Goal: Information Seeking & Learning: Find specific fact

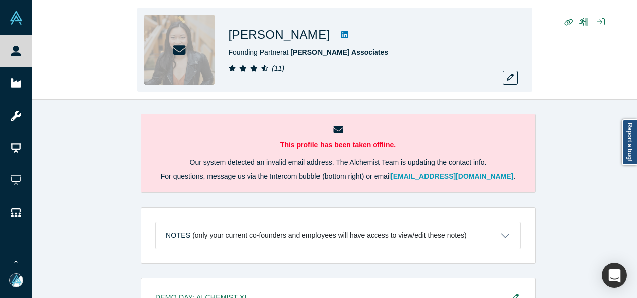
scroll to position [587, 0]
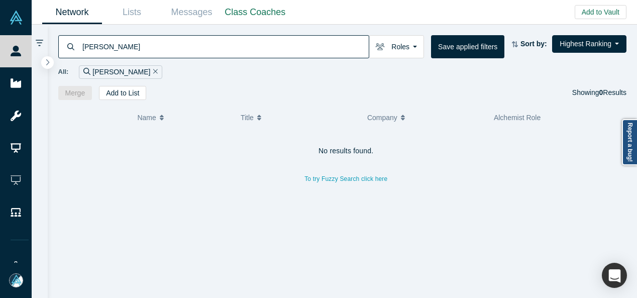
drag, startPoint x: 0, startPoint y: 0, endPoint x: 72, endPoint y: 53, distance: 89.2
click at [74, 46] on div "[PERSON_NAME]" at bounding box center [213, 46] width 311 height 23
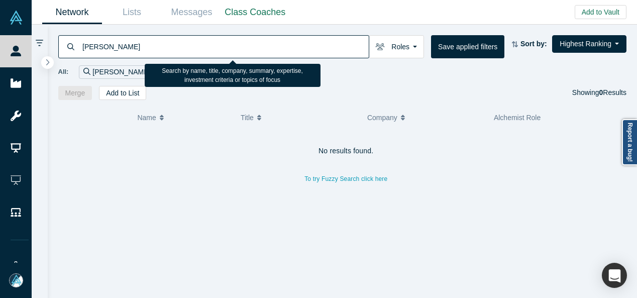
drag, startPoint x: 139, startPoint y: 46, endPoint x: 80, endPoint y: 47, distance: 58.3
click at [80, 47] on div "[PERSON_NAME]" at bounding box center [213, 46] width 311 height 23
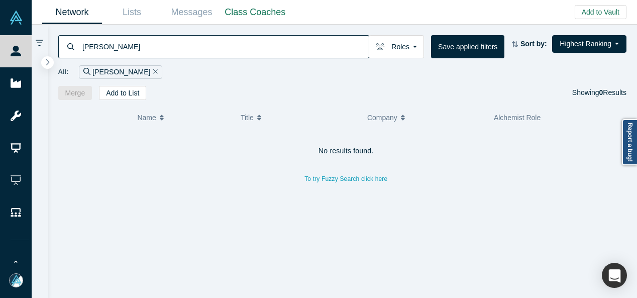
paste input "DoiT International LtdLiveDiagrams, Inc. (REBL)"
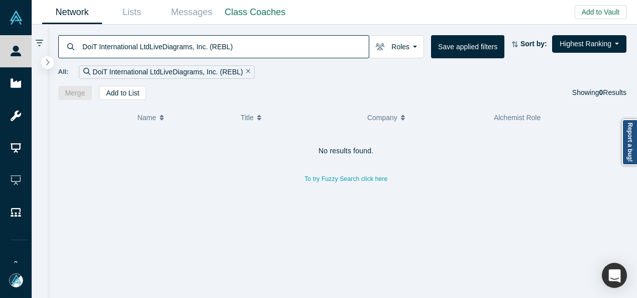
drag, startPoint x: 149, startPoint y: 47, endPoint x: 65, endPoint y: 44, distance: 84.0
click at [65, 44] on div "DoiT International LtdLiveDiagrams, Inc. (REBL)" at bounding box center [213, 46] width 311 height 23
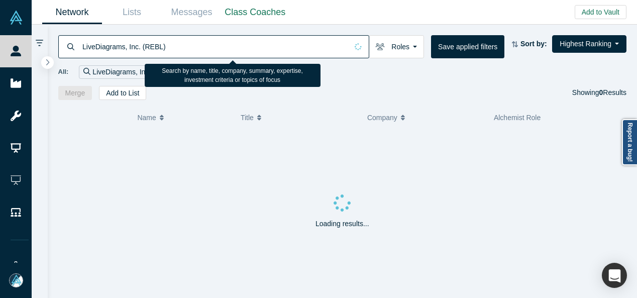
drag, startPoint x: 123, startPoint y: 48, endPoint x: 172, endPoint y: 48, distance: 49.8
click at [172, 48] on input "LiveDiagrams, Inc. (REBL)" at bounding box center [214, 47] width 266 height 24
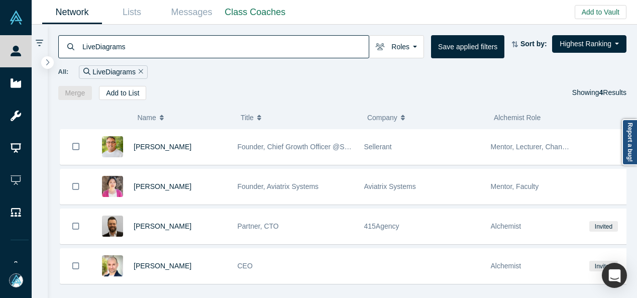
drag, startPoint x: 129, startPoint y: 47, endPoint x: 77, endPoint y: 53, distance: 52.1
click at [77, 53] on div "LiveDiagrams" at bounding box center [213, 46] width 311 height 23
paste input "[PERSON_NAME]"
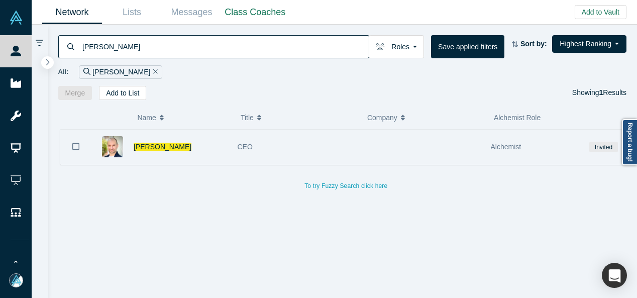
type input "[PERSON_NAME]"
click at [154, 145] on span "[PERSON_NAME]" at bounding box center [163, 147] width 58 height 8
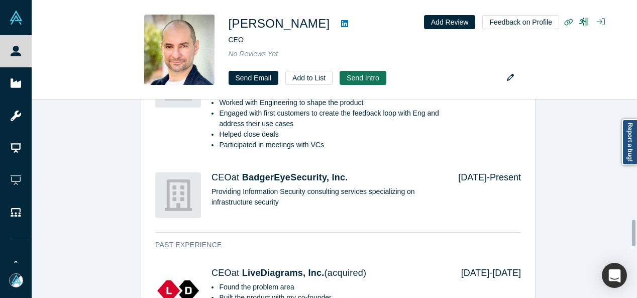
scroll to position [955, 0]
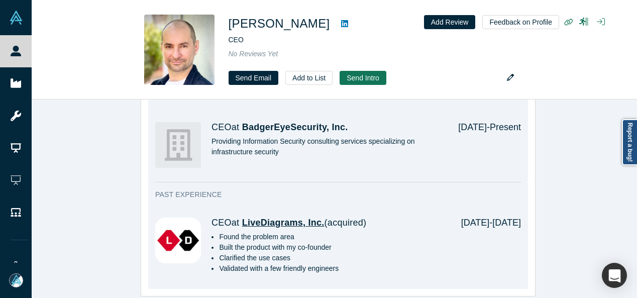
click at [269, 221] on span "LiveDiagrams, Inc." at bounding box center [283, 223] width 82 height 10
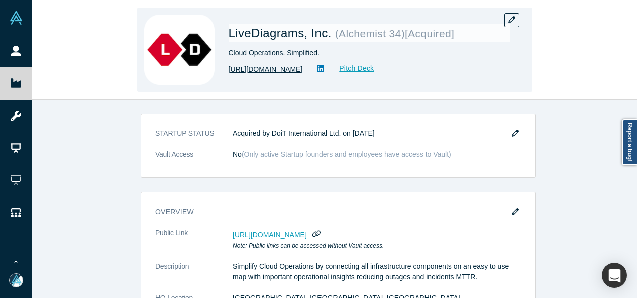
drag, startPoint x: 227, startPoint y: 75, endPoint x: 303, endPoint y: 73, distance: 75.9
click at [303, 73] on div "LiveDiagrams, Inc. ( Alchemist 34 ) [Acquired] Cloud Operations. Simplified. ht…" at bounding box center [334, 50] width 395 height 84
copy link "https://livediagrams.com"
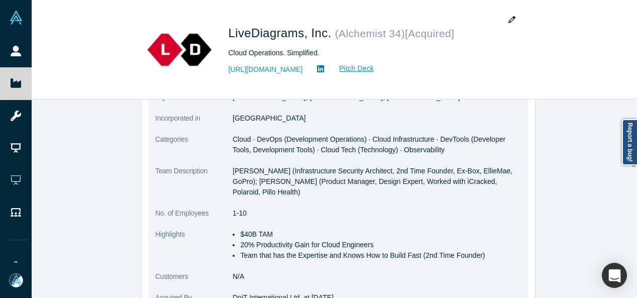
scroll to position [352, 0]
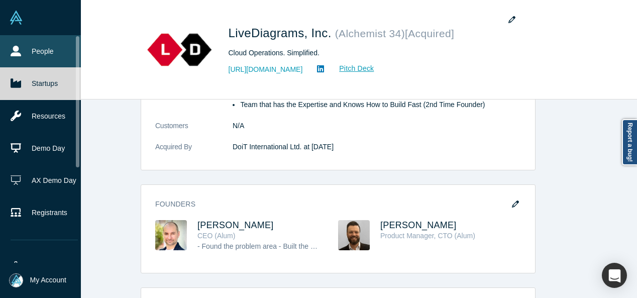
click at [23, 55] on link "People" at bounding box center [44, 51] width 88 height 32
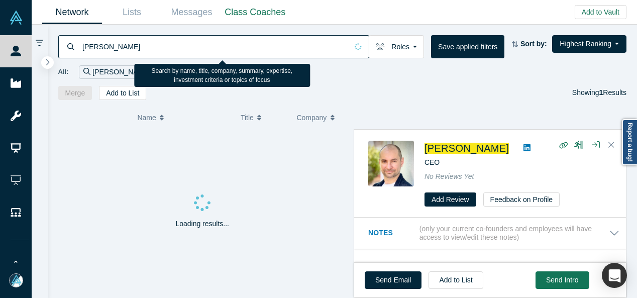
drag, startPoint x: 101, startPoint y: 48, endPoint x: 82, endPoint y: 46, distance: 18.2
click at [82, 46] on input "Andrew Lupersolsky" at bounding box center [214, 47] width 266 height 24
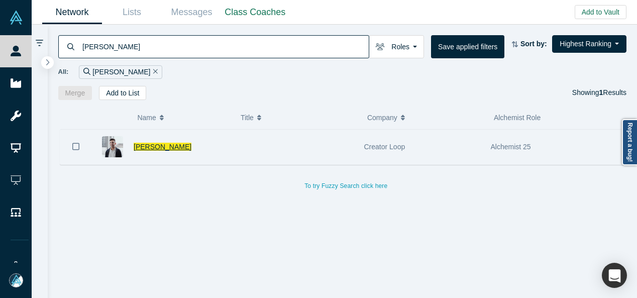
type input "Armin Faraji"
click at [154, 146] on span "Armin Faraji" at bounding box center [163, 147] width 58 height 8
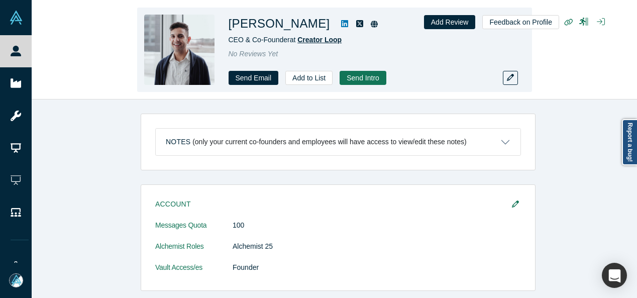
click at [315, 40] on span "Creator Loop" at bounding box center [320, 40] width 44 height 8
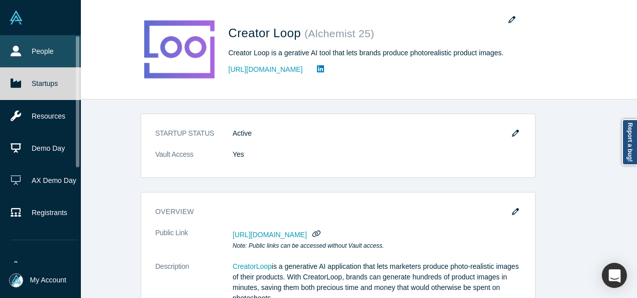
click at [23, 48] on link "People" at bounding box center [44, 51] width 88 height 32
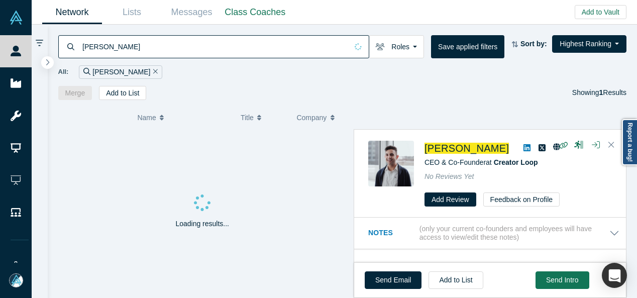
drag, startPoint x: 145, startPoint y: 46, endPoint x: 67, endPoint y: 40, distance: 77.6
click at [67, 40] on div "Armin Faraji" at bounding box center [213, 46] width 311 height 23
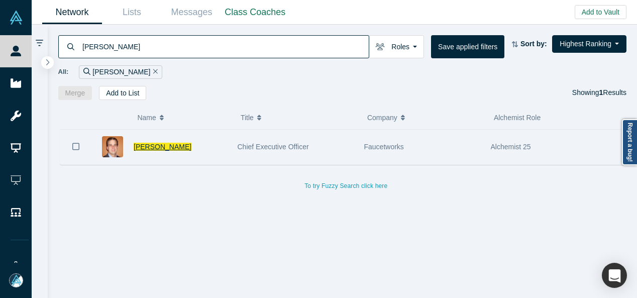
type input "Mark Borsody"
click at [162, 145] on span "Mark Borsody" at bounding box center [163, 147] width 58 height 8
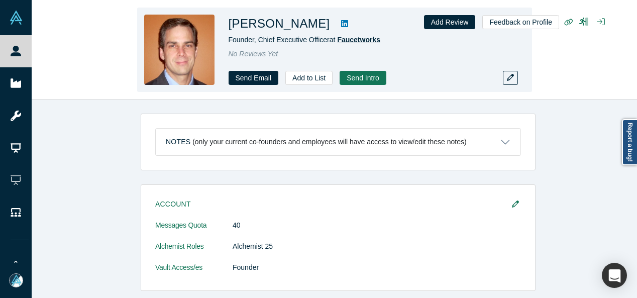
click at [347, 42] on span "Faucetworks" at bounding box center [358, 40] width 43 height 8
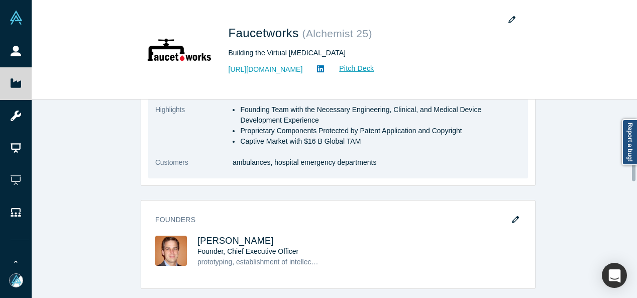
scroll to position [352, 0]
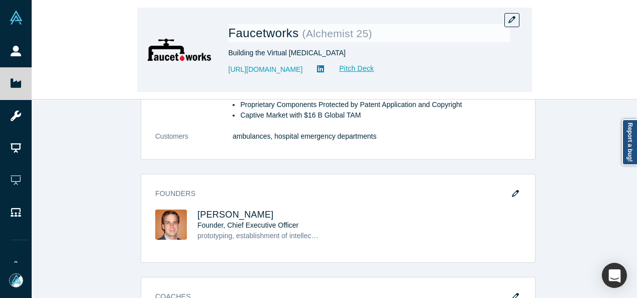
drag, startPoint x: 222, startPoint y: 72, endPoint x: 287, endPoint y: 71, distance: 64.8
click at [287, 71] on div "Faucetworks ( Alchemist 25 ) Building the Virtual Neurologist http://faucet.wor…" at bounding box center [334, 50] width 395 height 84
copy link "http://faucet.works"
